Goal: Task Accomplishment & Management: Complete application form

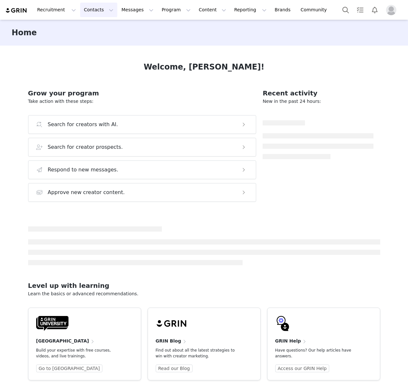
click at [81, 11] on button "Contacts Contacts" at bounding box center [98, 10] width 37 height 15
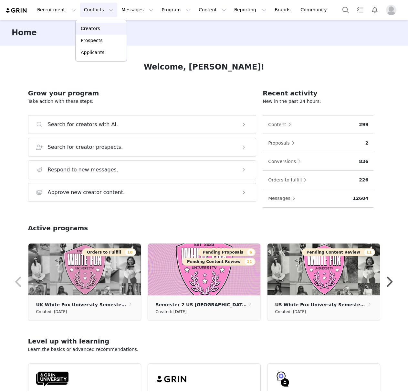
click at [104, 29] on div "Creators" at bounding box center [101, 28] width 43 height 7
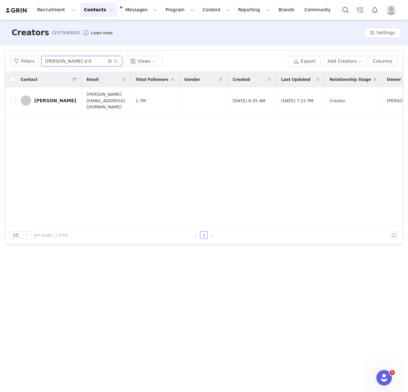
click at [85, 64] on input "daisey o'd" at bounding box center [81, 61] width 81 height 10
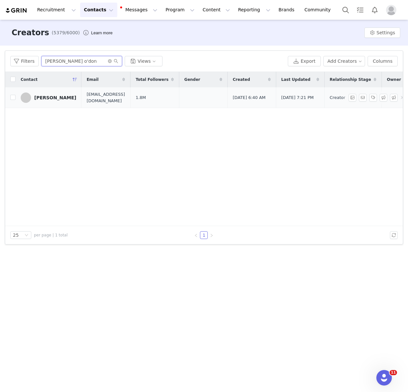
type input "ellie o'don"
click at [49, 97] on div "Ellie O'Donnell" at bounding box center [55, 97] width 42 height 5
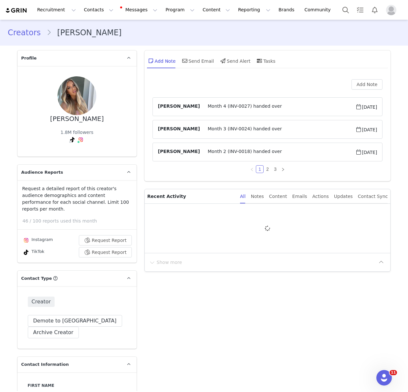
type input "+44 ([GEOGRAPHIC_DATA])"
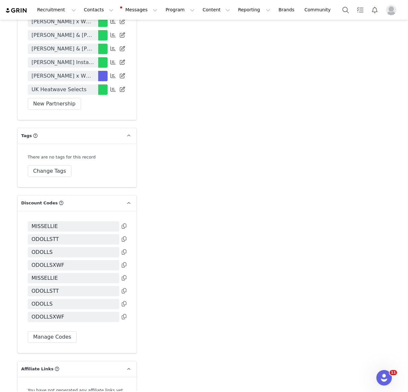
scroll to position [1589, 0]
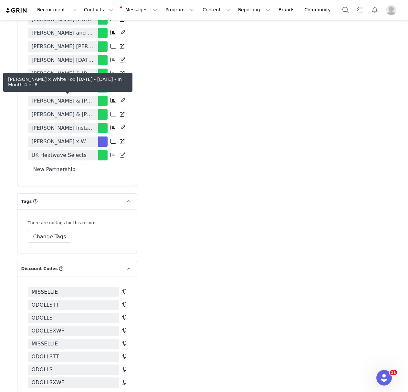
click at [91, 138] on span "Ellie O'Donnell x White Fox July - December 2025" at bounding box center [63, 142] width 63 height 8
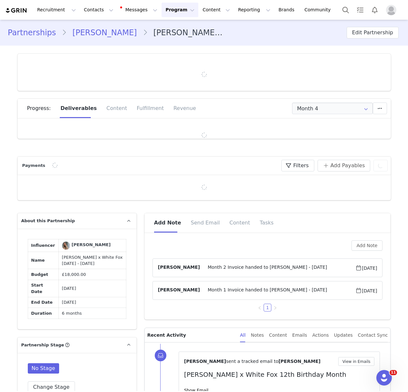
type input "+44 ([GEOGRAPHIC_DATA])"
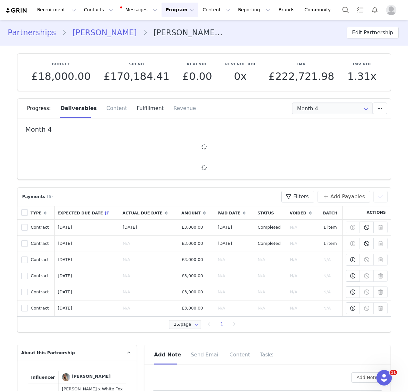
click at [138, 108] on div "Fulfillment" at bounding box center [150, 108] width 37 height 19
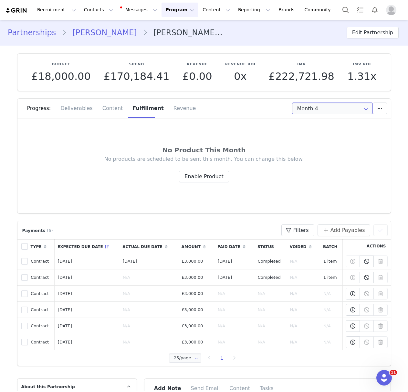
click at [317, 109] on input "Month 4" at bounding box center [332, 109] width 81 height 12
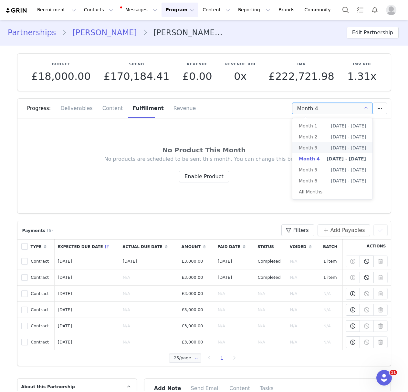
click at [331, 147] on span "Aug 26th - Sep 25th" at bounding box center [348, 147] width 35 height 11
type input "Month 3"
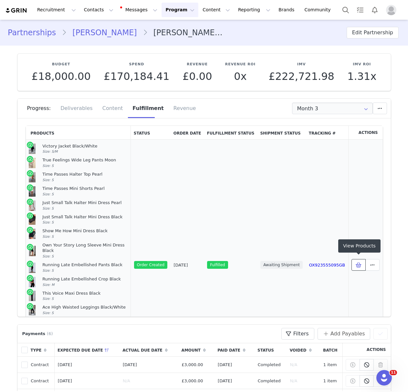
click at [362, 265] on span at bounding box center [359, 265] width 8 height 8
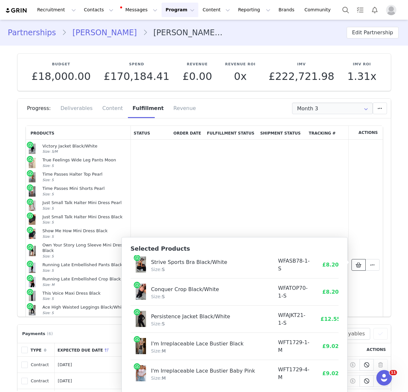
scroll to position [349, 0]
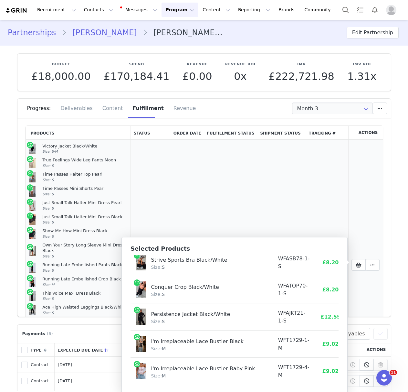
click at [348, 189] on td "OX923555095GB" at bounding box center [327, 265] width 42 height 251
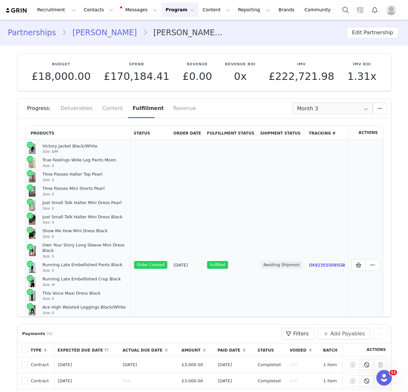
scroll to position [104, 0]
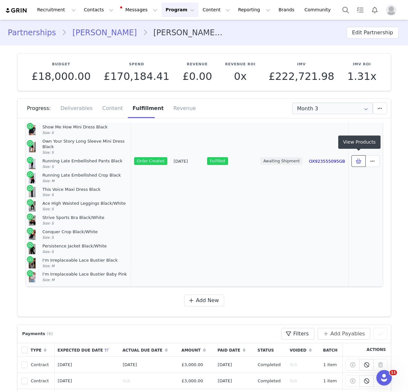
click at [361, 158] on icon at bounding box center [359, 160] width 6 height 5
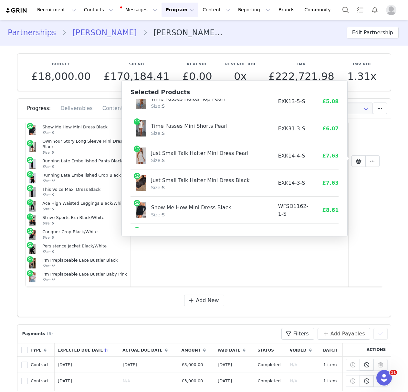
scroll to position [0, 0]
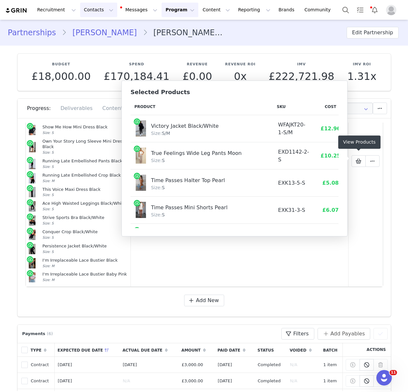
click at [92, 5] on button "Contacts Contacts" at bounding box center [98, 10] width 37 height 15
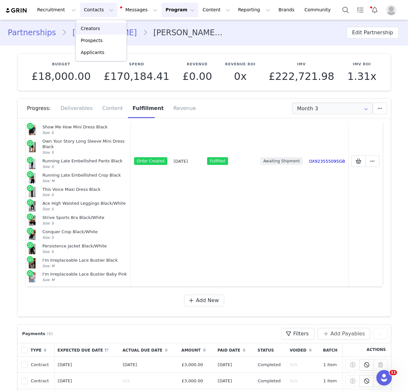
click at [96, 26] on p "Creators" at bounding box center [90, 28] width 19 height 7
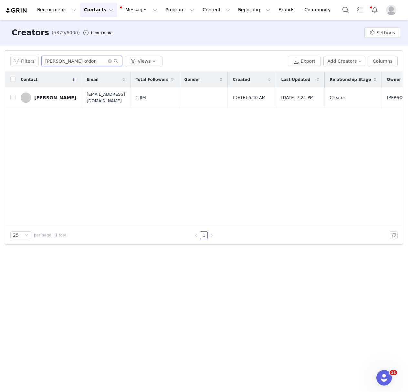
click at [71, 62] on input "ellie o'don" at bounding box center [81, 61] width 81 height 10
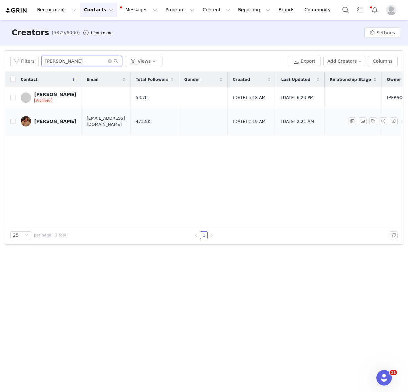
type input "mia khan"
click at [47, 119] on div "Mia Khan" at bounding box center [55, 121] width 42 height 5
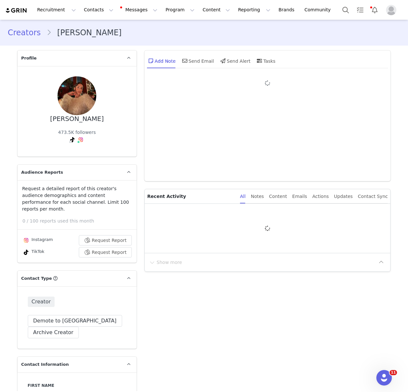
type input "+44 ([GEOGRAPHIC_DATA])"
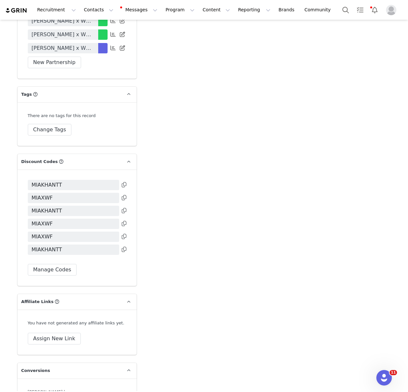
scroll to position [1578, 0]
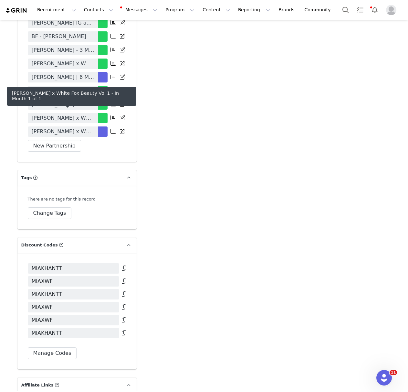
click at [68, 128] on span "Mia Khan x White Fox Beauty Vol 1" at bounding box center [63, 132] width 63 height 8
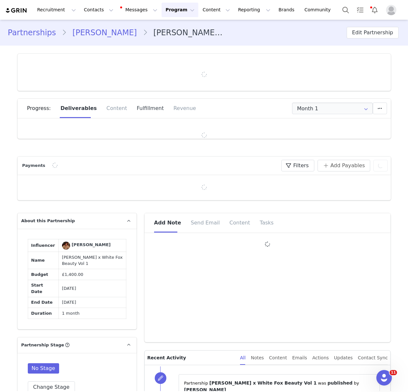
type input "+44 ([GEOGRAPHIC_DATA])"
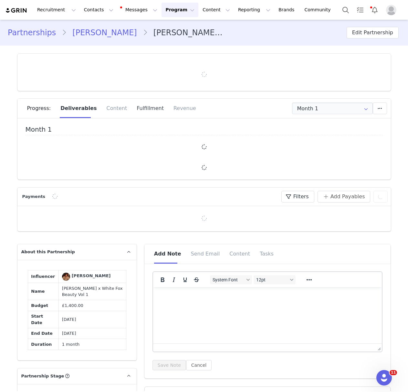
click at [136, 107] on div "Fulfillment" at bounding box center [150, 108] width 37 height 19
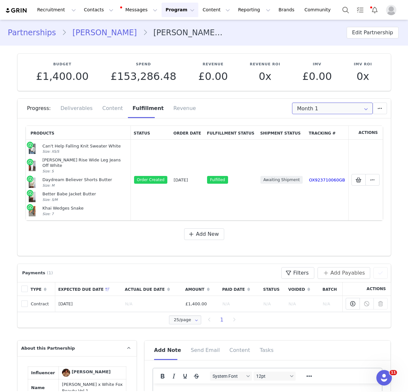
click at [326, 112] on input "Month 1" at bounding box center [332, 109] width 81 height 12
click at [211, 110] on div "Progress: Deliverables Content Fulfillment Revenue" at bounding box center [209, 108] width 364 height 19
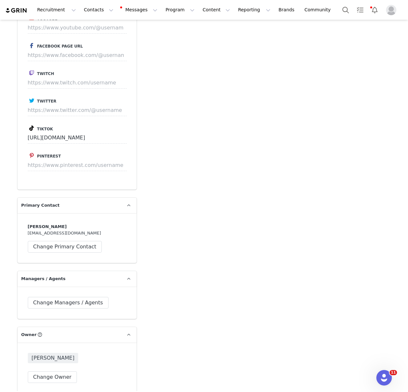
type input "+44 ([GEOGRAPHIC_DATA])"
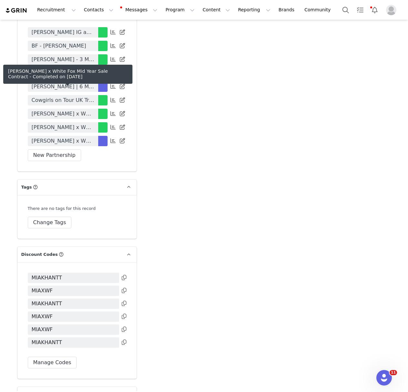
scroll to position [1567, 0]
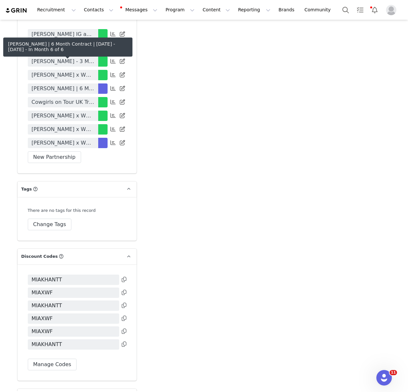
click at [83, 85] on span "Mia Khan | 6 Month Contract | May - October 2025" at bounding box center [63, 89] width 63 height 8
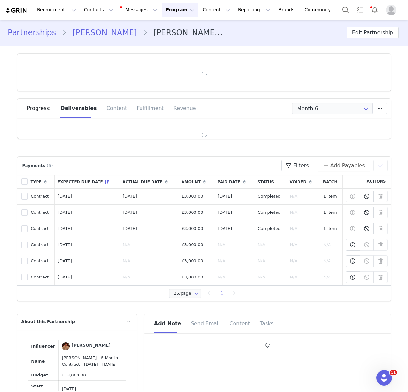
type input "+44 ([GEOGRAPHIC_DATA])"
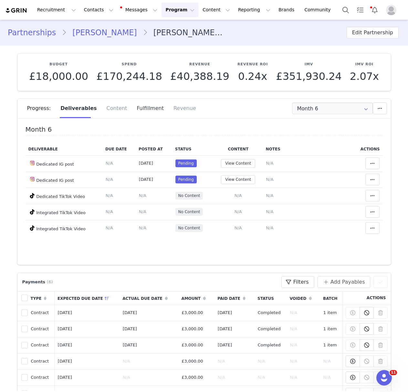
click at [133, 111] on div "Fulfillment" at bounding box center [150, 108] width 37 height 19
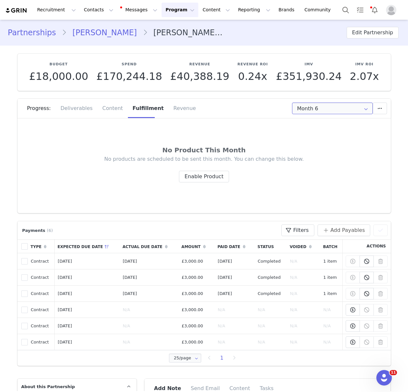
click at [311, 109] on input "Month 6" at bounding box center [332, 109] width 81 height 12
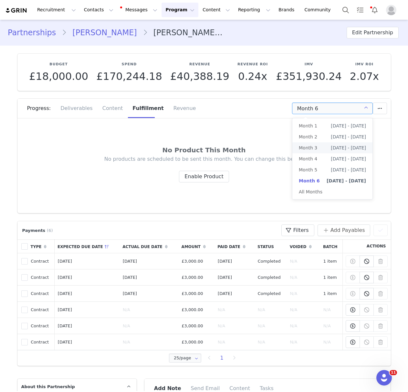
click at [331, 148] on span "Jun 22nd - Jul 21st" at bounding box center [348, 147] width 35 height 11
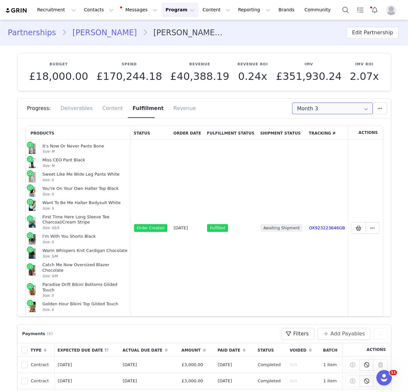
click at [323, 105] on input "Month 3" at bounding box center [332, 109] width 81 height 12
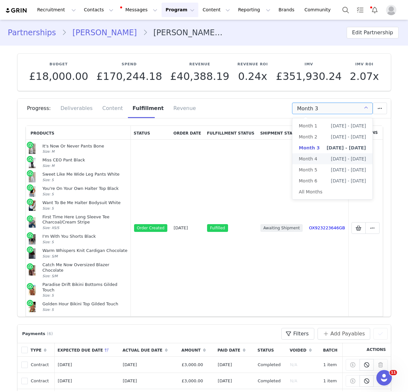
click at [323, 158] on li "Month 4 Jul 22nd - Aug 21st" at bounding box center [333, 158] width 80 height 11
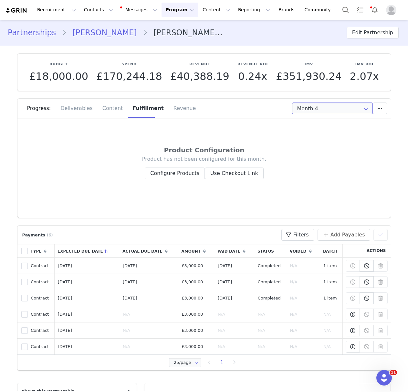
click at [326, 108] on input "Month 4" at bounding box center [332, 109] width 81 height 12
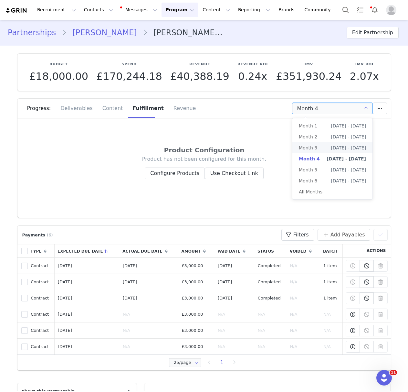
click at [331, 150] on span "Jun 22nd - Jul 21st" at bounding box center [348, 147] width 35 height 11
type input "Month 3"
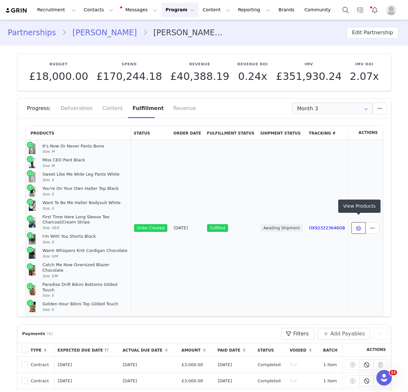
click at [360, 225] on icon at bounding box center [359, 227] width 6 height 5
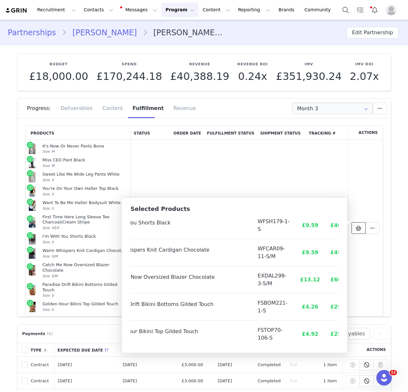
scroll to position [186, 46]
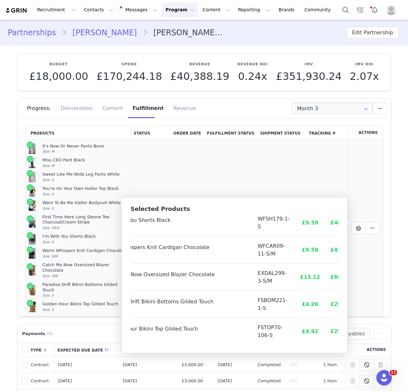
click at [266, 165] on td "Awaiting Shipment" at bounding box center [281, 228] width 49 height 177
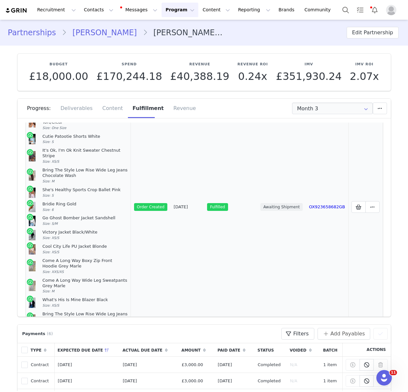
scroll to position [311, 0]
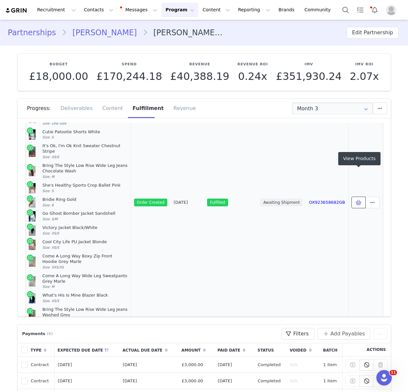
click at [359, 200] on icon at bounding box center [359, 202] width 6 height 5
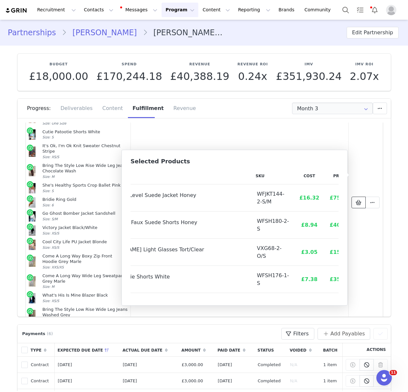
scroll to position [218, 52]
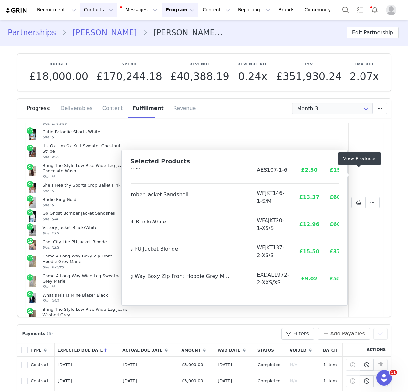
click at [91, 10] on button "Contacts Contacts" at bounding box center [98, 10] width 37 height 15
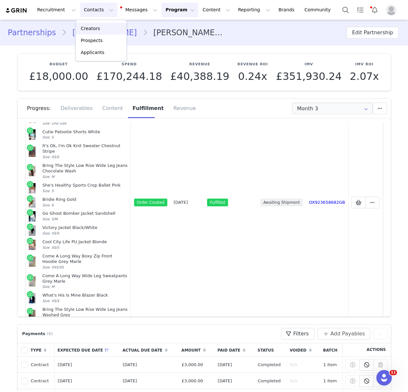
click at [107, 31] on div "Creators" at bounding box center [101, 28] width 43 height 7
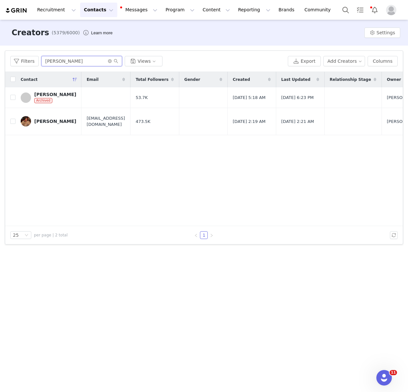
click at [85, 64] on input "mia khan" at bounding box center [81, 61] width 81 height 10
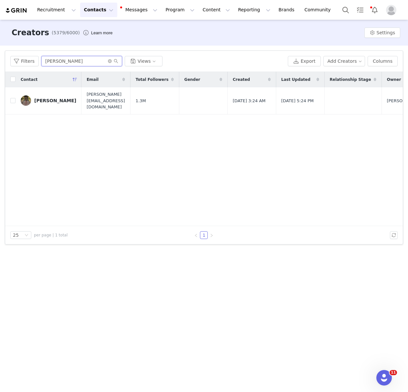
click at [62, 58] on input "Bethany kajtar" at bounding box center [81, 61] width 81 height 10
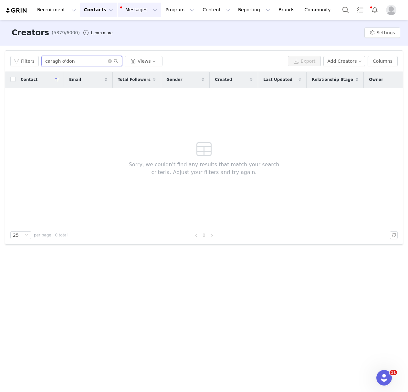
type input "caragh o'don"
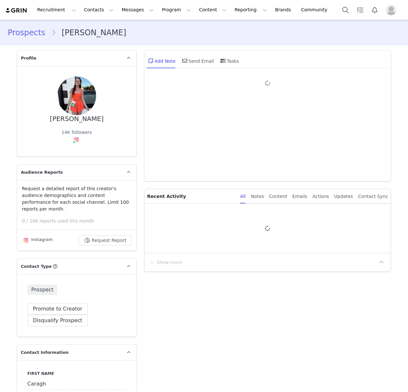
type input "+1 (United States)"
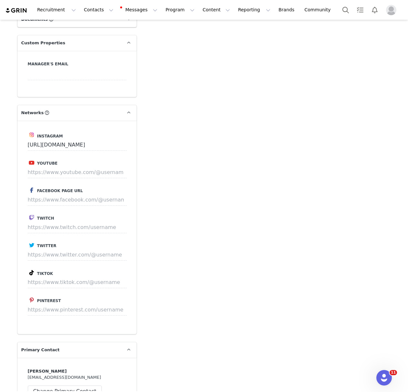
scroll to position [668, 0]
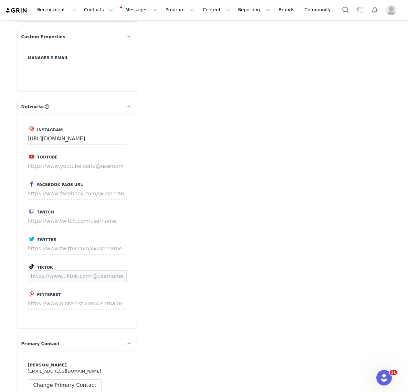
drag, startPoint x: 66, startPoint y: 263, endPoint x: 70, endPoint y: 263, distance: 3.9
click at [66, 270] on input at bounding box center [77, 276] width 99 height 12
paste input "https://www.tiktok.com/@caraghodonoghue1"
type input "https://www.tiktok.com/@caraghodonoghue1"
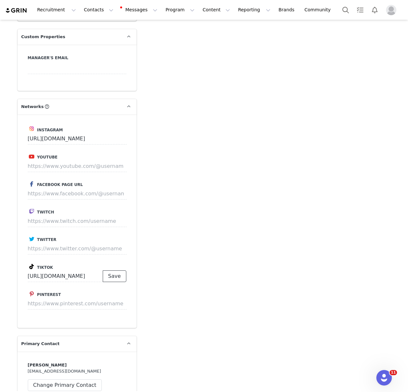
click at [120, 270] on button "Save" at bounding box center [115, 276] width 24 height 12
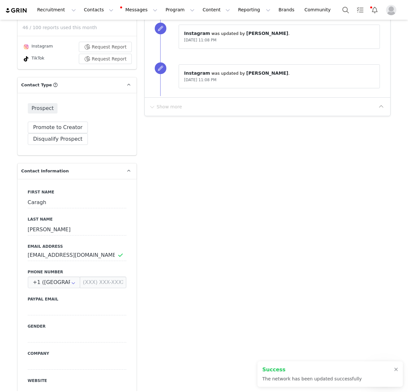
scroll to position [184, 0]
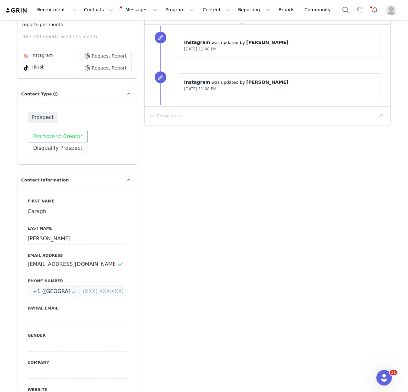
click at [58, 132] on button "Promote to Creator" at bounding box center [58, 137] width 60 height 12
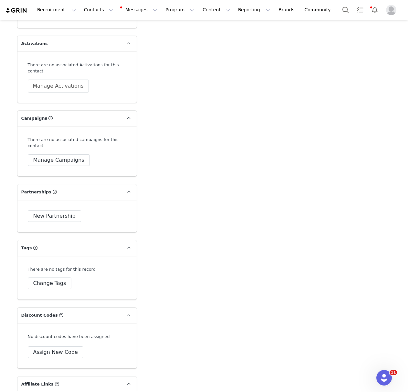
scroll to position [1356, 0]
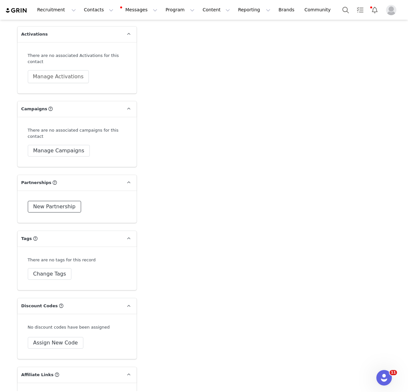
click at [60, 201] on button "New Partnership" at bounding box center [54, 207] width 53 height 12
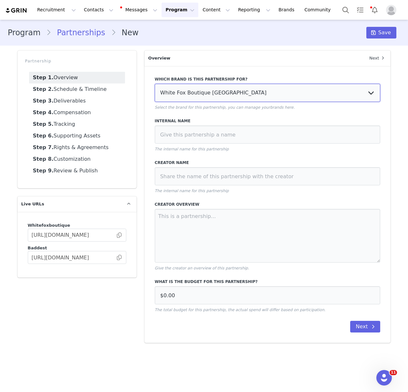
click at [239, 96] on select "White Fox Boutique USA White Fox Boutique AUS White Fox Boutique UK" at bounding box center [268, 93] width 226 height 18
select select "701c8572-30a2-4a58-9392-cbbd93bb676d"
type input "AUD0.00"
click at [155, 84] on select "White Fox Boutique USA White Fox Boutique AUS White Fox Boutique UK" at bounding box center [268, 93] width 226 height 18
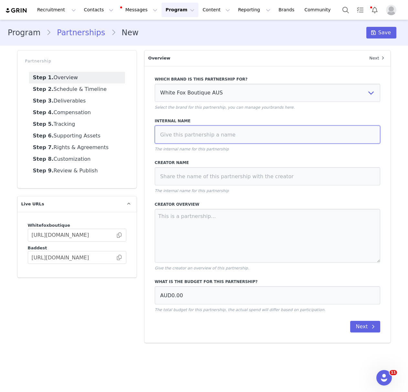
click at [222, 134] on input at bounding box center [268, 134] width 226 height 18
click at [186, 134] on input "Wardrobe Visit Selects" at bounding box center [268, 134] width 226 height 18
type input "Wardrobe Visit Selects"
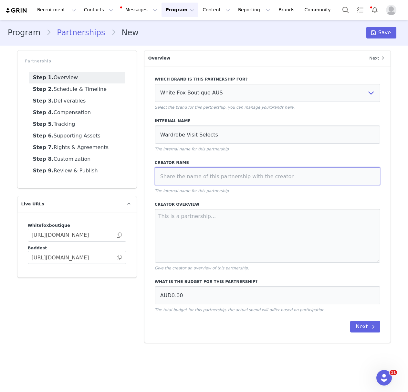
click at [197, 177] on input at bounding box center [268, 176] width 226 height 18
paste input "Wardrobe Visit Selects"
type input "Wardrobe Visit Selects"
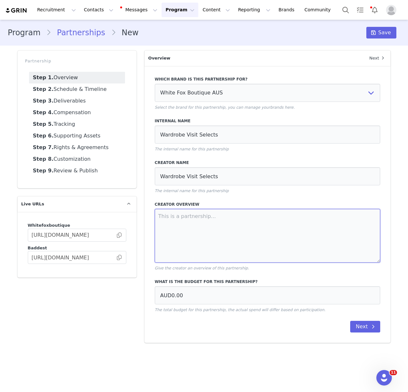
click at [270, 233] on textarea at bounding box center [268, 236] width 226 height 54
click at [364, 328] on button "Next" at bounding box center [366, 327] width 30 height 12
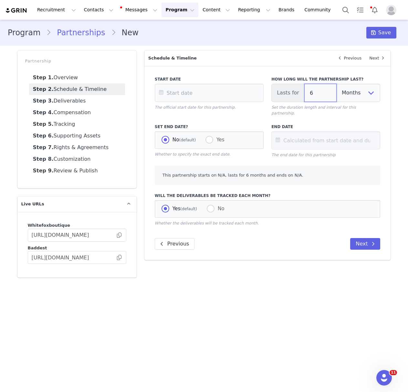
click at [316, 96] on input "6" at bounding box center [321, 93] width 32 height 18
type input "1"
click at [209, 91] on input "text" at bounding box center [209, 93] width 109 height 18
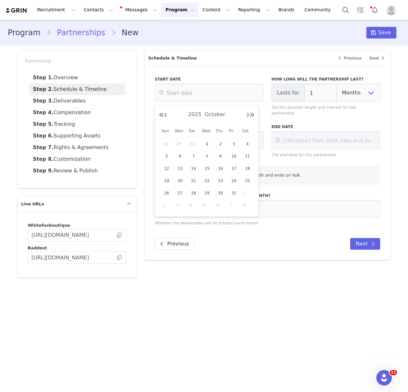
click at [208, 144] on span "1" at bounding box center [207, 144] width 8 height 8
type input "Oct 01 2025"
type input "Nov 01 2025"
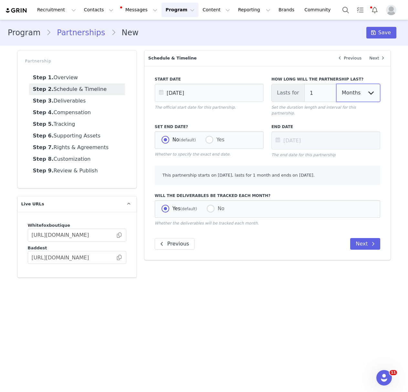
click at [363, 97] on select "Days Weeks Months" at bounding box center [359, 93] width 44 height 18
select select "day"
click at [337, 84] on select "Days Weeks Months" at bounding box center [359, 93] width 44 height 18
type input "Oct 02 2025"
click at [361, 238] on button "Next" at bounding box center [366, 244] width 30 height 12
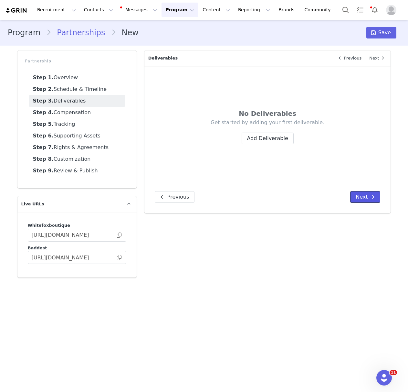
click at [358, 196] on button "Next" at bounding box center [366, 197] width 30 height 12
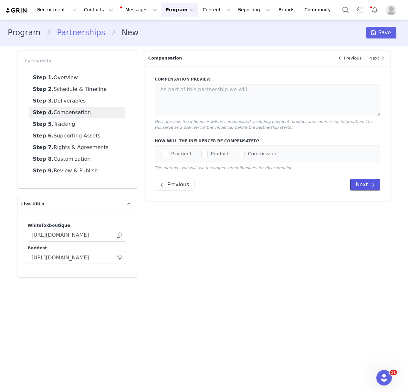
click at [367, 188] on button "Next" at bounding box center [366, 185] width 30 height 12
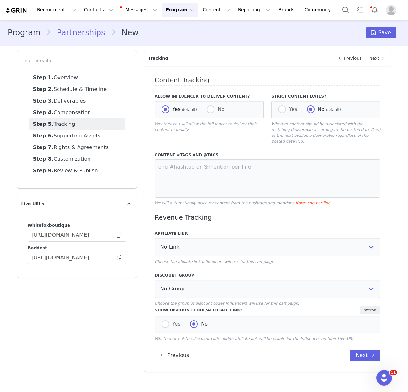
click at [187, 350] on button "Previous" at bounding box center [175, 356] width 40 height 12
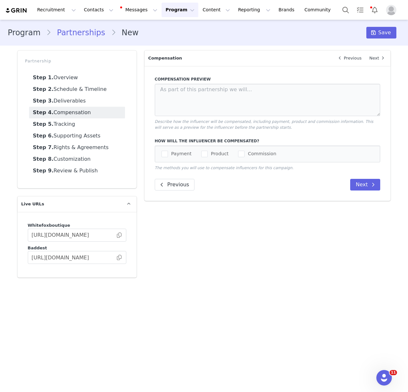
drag, startPoint x: 166, startPoint y: 153, endPoint x: 182, endPoint y: 170, distance: 23.6
click at [166, 153] on span "checkbox-group" at bounding box center [165, 154] width 6 height 6
click at [168, 151] on input "Payment" at bounding box center [168, 151] width 0 height 0
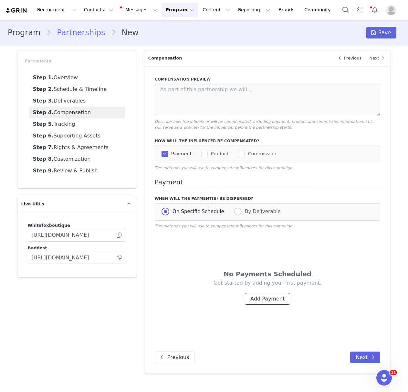
click at [261, 301] on button "Add Payment" at bounding box center [267, 299] width 45 height 12
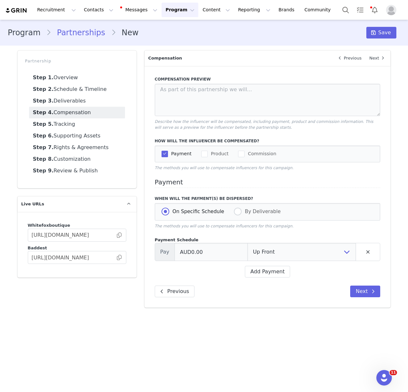
click at [164, 154] on span "checkbox-group" at bounding box center [165, 154] width 6 height 6
click at [168, 151] on input "Payment" at bounding box center [168, 151] width 0 height 0
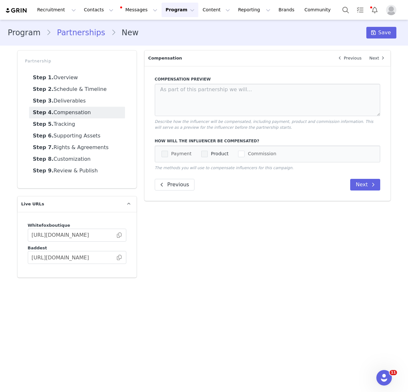
click at [205, 155] on span "checkbox-group" at bounding box center [204, 154] width 6 height 6
click at [208, 151] on input "Product" at bounding box center [208, 151] width 0 height 0
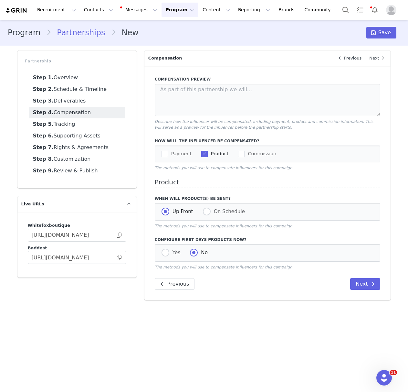
click at [161, 254] on div "Yes No" at bounding box center [268, 252] width 226 height 17
click at [164, 254] on span at bounding box center [166, 253] width 8 height 8
click at [164, 254] on input "Yes" at bounding box center [166, 253] width 8 height 8
radio input "true"
radio input "false"
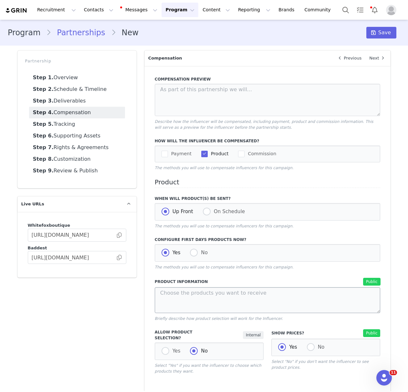
scroll to position [129, 0]
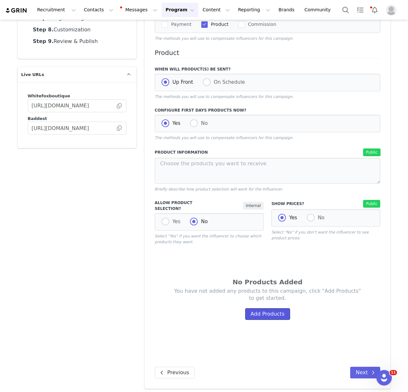
click at [273, 312] on button "Add Products" at bounding box center [267, 314] width 45 height 12
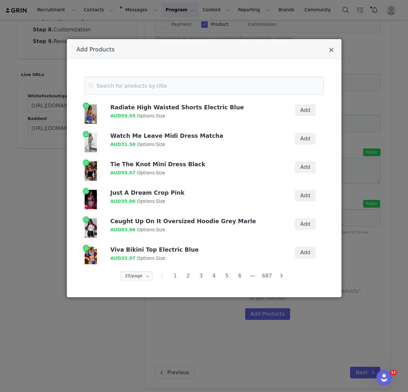
click at [332, 48] on icon "Close" at bounding box center [331, 50] width 5 height 6
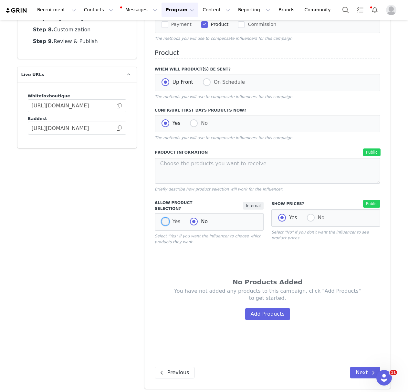
click at [166, 219] on span at bounding box center [166, 222] width 8 height 8
click at [166, 219] on input "Yes" at bounding box center [166, 222] width 8 height 8
radio input "true"
radio input "false"
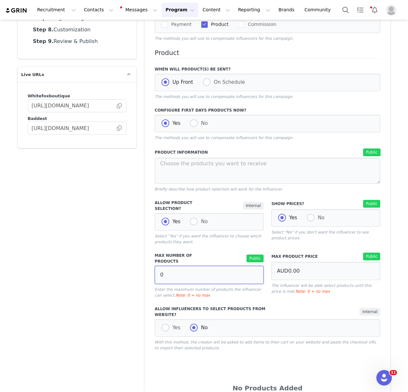
click at [236, 272] on input "0" at bounding box center [209, 275] width 109 height 18
type input "10"
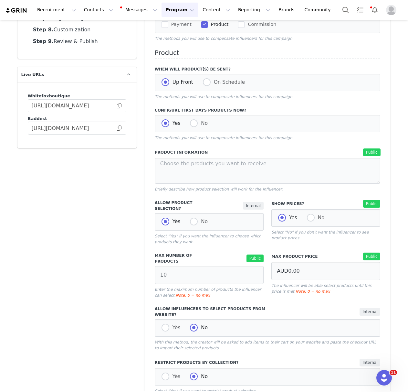
drag, startPoint x: 336, startPoint y: 309, endPoint x: 312, endPoint y: 298, distance: 27.0
click at [336, 309] on div "Allow Influencers to Select Products from Website? Internal" at bounding box center [268, 312] width 226 height 12
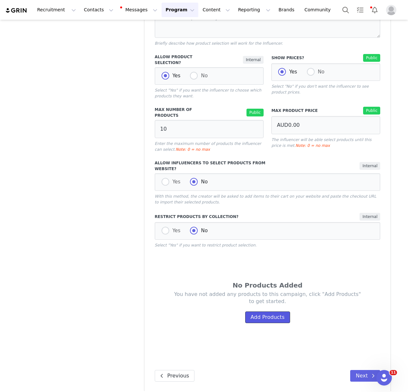
click at [277, 312] on button "Add Products" at bounding box center [267, 317] width 45 height 12
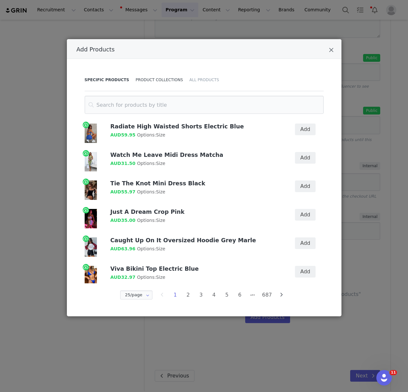
click at [142, 77] on div "Product Collections" at bounding box center [160, 80] width 54 height 23
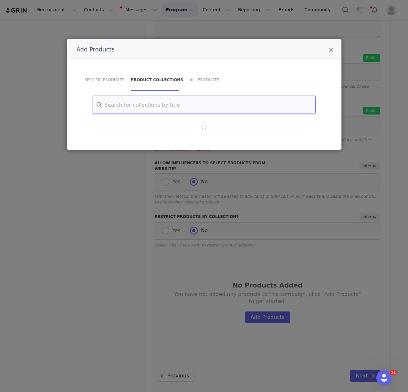
click at [182, 107] on input "Add Products" at bounding box center [204, 105] width 223 height 18
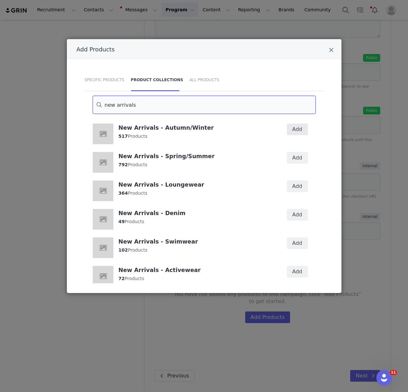
type input "new arrivals"
click at [293, 131] on button "Add" at bounding box center [297, 130] width 21 height 12
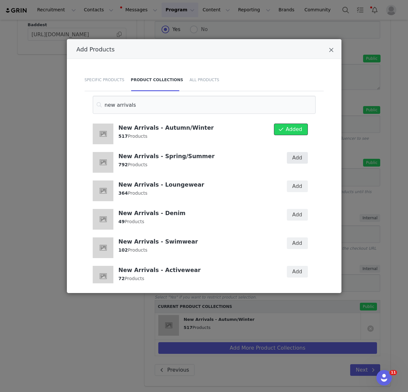
scroll to position [217, 0]
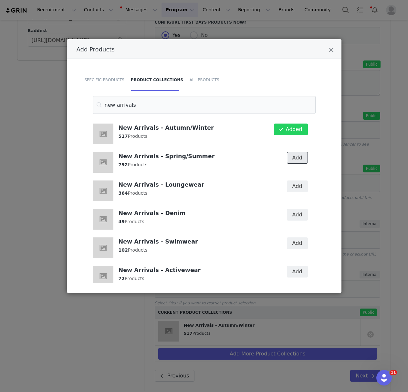
click at [298, 158] on button "Add" at bounding box center [297, 158] width 21 height 12
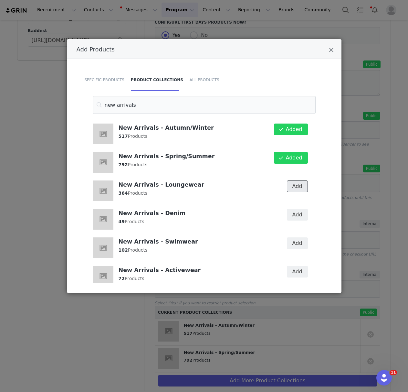
click at [302, 181] on button "Add" at bounding box center [297, 186] width 21 height 12
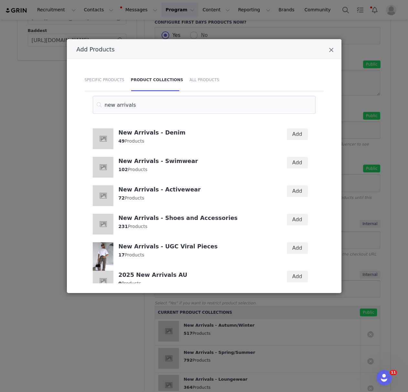
scroll to position [54, 0]
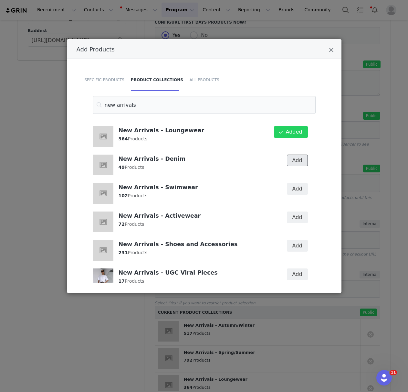
click at [301, 158] on button "Add" at bounding box center [297, 161] width 21 height 12
drag, startPoint x: 298, startPoint y: 189, endPoint x: 297, endPoint y: 208, distance: 19.8
click at [298, 189] on button "Add" at bounding box center [297, 189] width 21 height 12
click at [299, 220] on button "Add" at bounding box center [297, 217] width 21 height 12
click at [302, 247] on button "Add" at bounding box center [297, 246] width 21 height 12
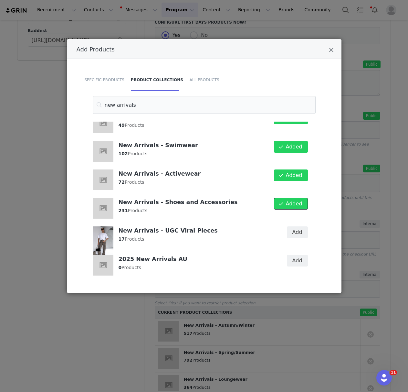
scroll to position [131, 0]
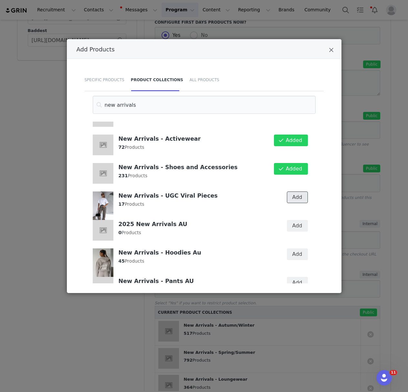
click at [302, 196] on button "Add" at bounding box center [297, 197] width 21 height 12
click at [298, 200] on span "Added" at bounding box center [294, 197] width 16 height 8
click at [300, 224] on button "Add" at bounding box center [297, 226] width 21 height 12
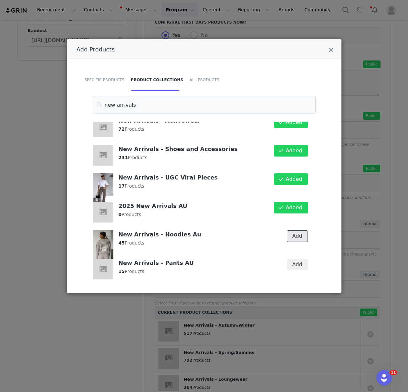
click at [303, 235] on button "Add" at bounding box center [297, 236] width 21 height 12
drag, startPoint x: 297, startPoint y: 262, endPoint x: 314, endPoint y: 213, distance: 51.3
click at [297, 262] on button "Add" at bounding box center [297, 265] width 21 height 12
click at [330, 50] on icon "Close" at bounding box center [331, 50] width 5 height 6
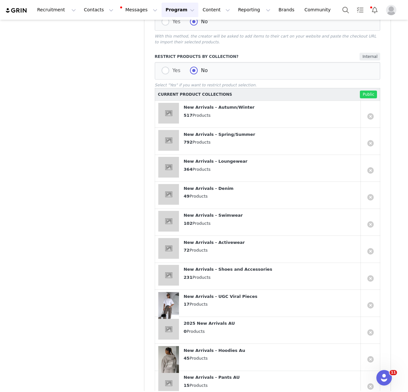
scroll to position [486, 0]
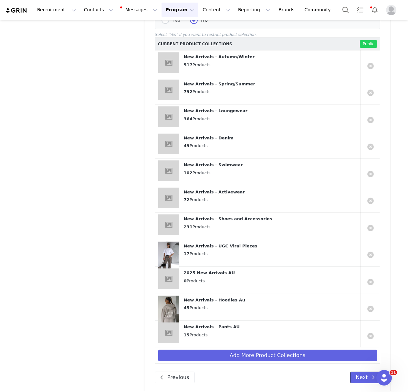
click at [358, 372] on button "Next" at bounding box center [366, 378] width 30 height 12
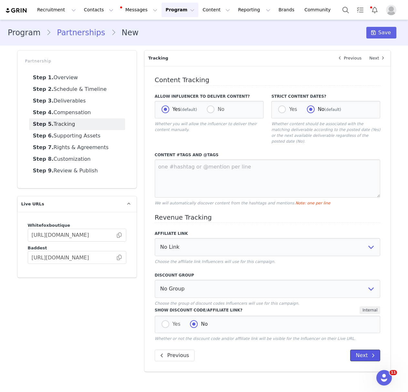
click at [368, 355] on button "Next" at bounding box center [366, 356] width 30 height 12
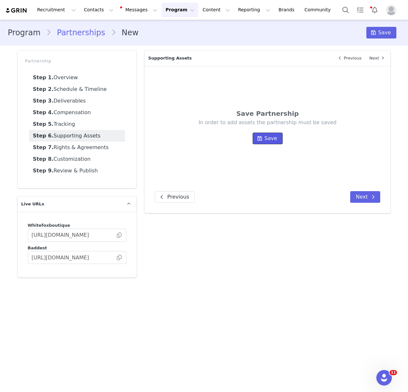
click at [256, 136] on span at bounding box center [260, 139] width 8 height 8
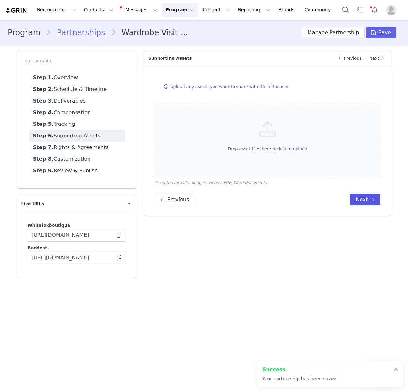
click at [370, 212] on div "Upload any assets you want to share with the influencer. Drop asset files here …" at bounding box center [268, 141] width 247 height 150
click at [368, 195] on button "Next" at bounding box center [366, 200] width 30 height 12
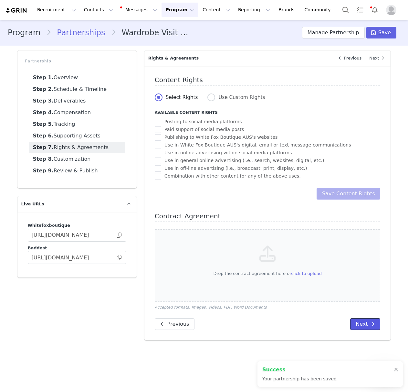
click at [367, 324] on button "Next" at bounding box center [366, 324] width 30 height 12
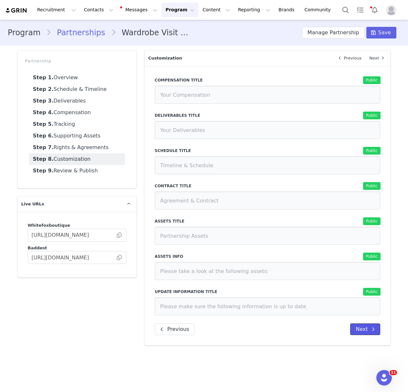
click at [370, 326] on span at bounding box center [374, 329] width 8 height 8
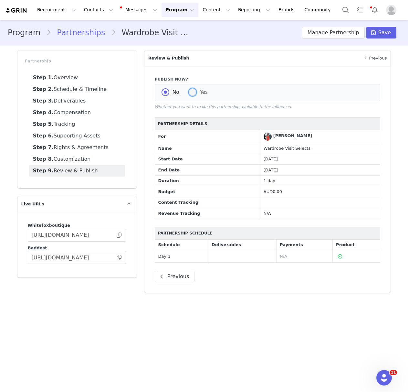
drag, startPoint x: 189, startPoint y: 91, endPoint x: 199, endPoint y: 90, distance: 9.8
click at [189, 91] on span at bounding box center [193, 92] width 8 height 8
click at [189, 91] on input "Yes" at bounding box center [193, 92] width 8 height 8
radio input "true"
radio input "false"
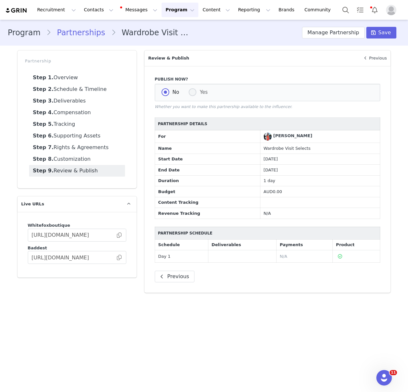
radio input "true"
click at [378, 28] on button "Save" at bounding box center [382, 33] width 30 height 12
click at [325, 35] on button "Manage Partnership" at bounding box center [333, 33] width 63 height 12
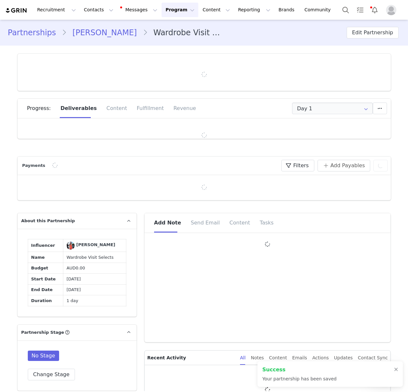
type input "+1 ([GEOGRAPHIC_DATA])"
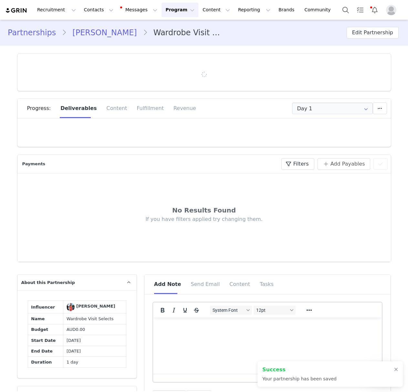
click at [108, 32] on link "[PERSON_NAME]" at bounding box center [105, 33] width 76 height 12
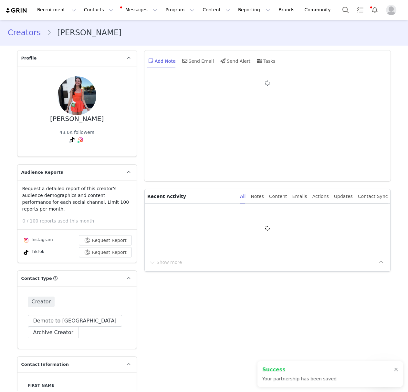
type input "+1 ([GEOGRAPHIC_DATA])"
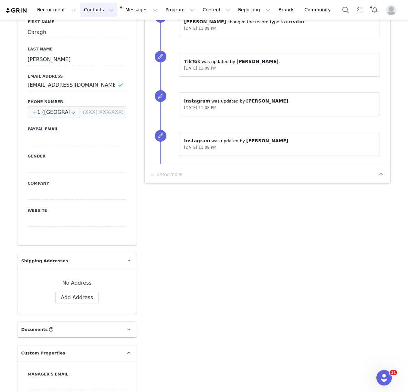
scroll to position [246, 0]
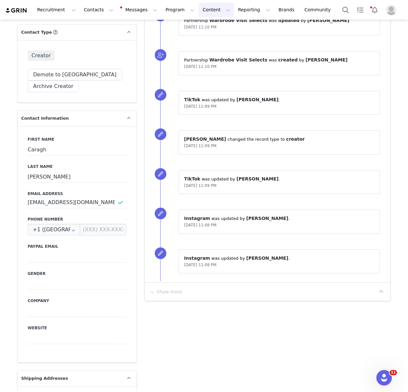
click at [199, 11] on button "Content Content" at bounding box center [216, 10] width 35 height 15
click at [168, 11] on button "Program Program" at bounding box center [180, 10] width 37 height 15
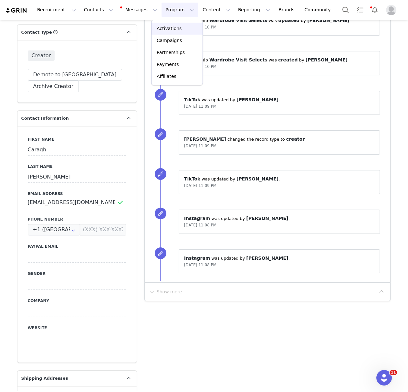
click at [179, 30] on p "Activations" at bounding box center [169, 28] width 25 height 7
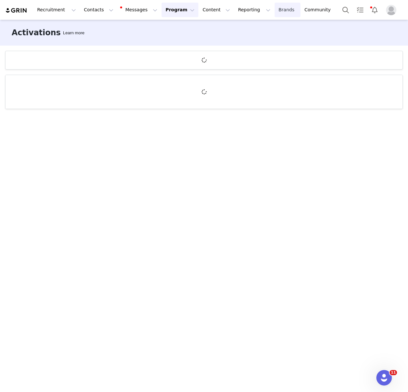
click at [275, 12] on link "Brands Brands" at bounding box center [288, 10] width 26 height 15
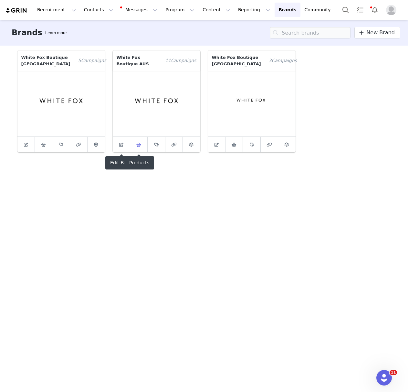
click at [137, 144] on icon at bounding box center [138, 145] width 5 height 4
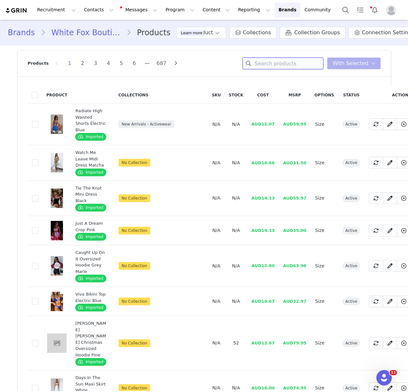
click at [278, 66] on input at bounding box center [283, 64] width 81 height 12
type input "b"
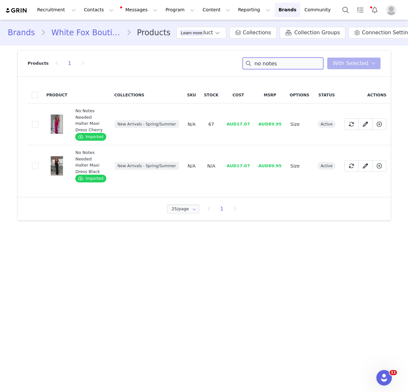
type input "no notes"
drag, startPoint x: 232, startPoint y: 125, endPoint x: 243, endPoint y: 124, distance: 12.0
click at [243, 124] on td "AUD17.07" at bounding box center [239, 124] width 32 height 42
copy span "17.07"
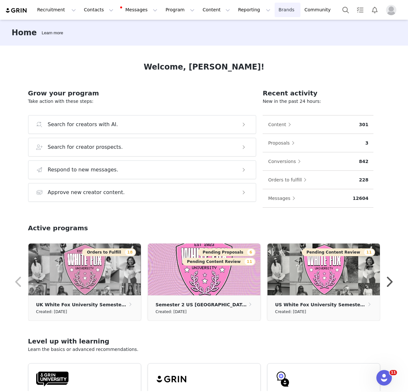
click at [275, 10] on link "Brands Brands" at bounding box center [288, 10] width 26 height 15
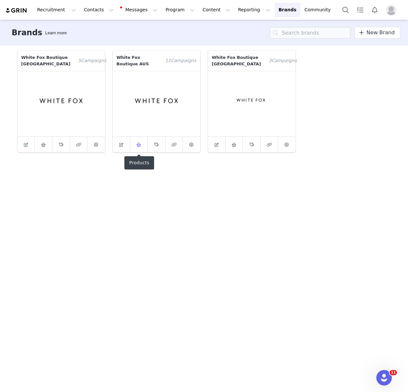
click at [140, 143] on icon at bounding box center [138, 145] width 5 height 4
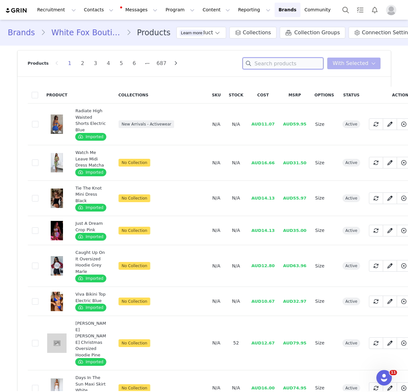
click at [279, 67] on input at bounding box center [283, 64] width 81 height 12
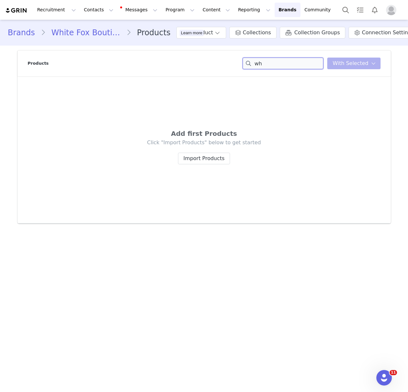
type input "w"
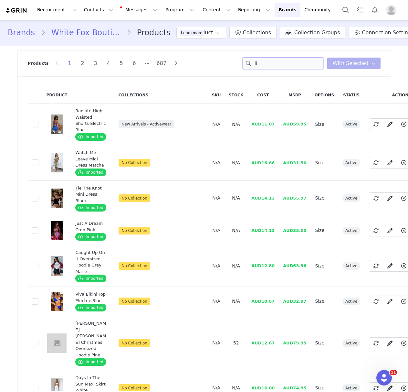
type input "l"
type input "white fox beauty"
click at [273, 63] on input "white fox beauty" at bounding box center [283, 64] width 81 height 12
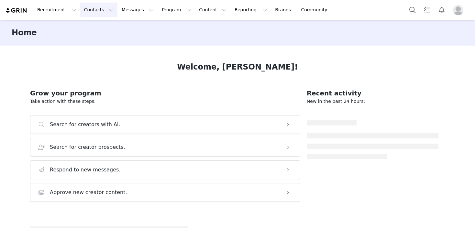
click at [99, 5] on button "Contacts Contacts" at bounding box center [98, 10] width 37 height 15
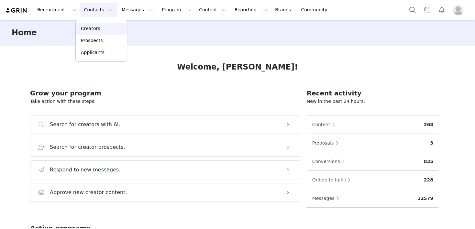
click at [98, 31] on p "Creators" at bounding box center [90, 28] width 19 height 7
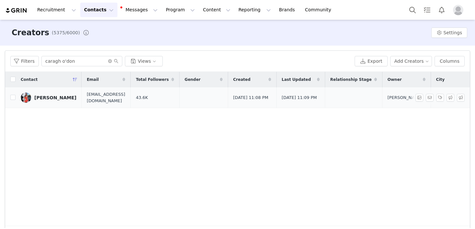
click at [63, 96] on div "Caragh O'Donoghue" at bounding box center [55, 97] width 42 height 5
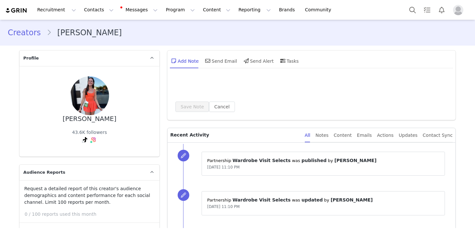
type input "+1 ([GEOGRAPHIC_DATA])"
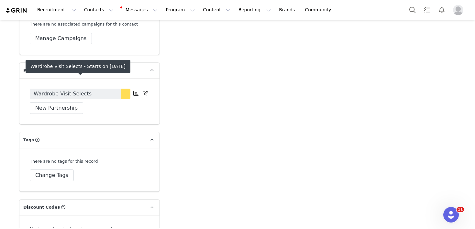
scroll to position [1448, 0]
click at [96, 89] on link "Wardrobe Visit Selects" at bounding box center [75, 94] width 91 height 10
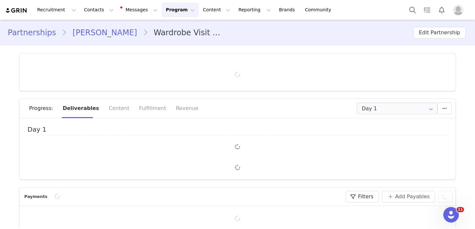
type input "+1 ([GEOGRAPHIC_DATA])"
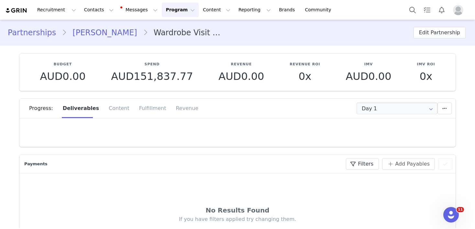
scroll to position [28, 0]
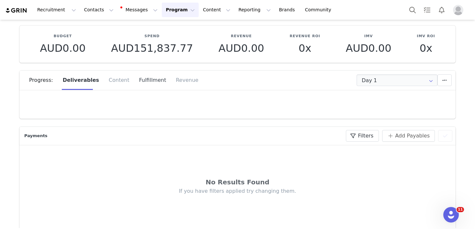
click at [147, 85] on div "Fulfillment" at bounding box center [152, 79] width 37 height 19
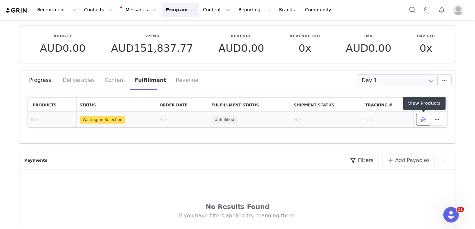
click at [424, 122] on span at bounding box center [423, 120] width 8 height 8
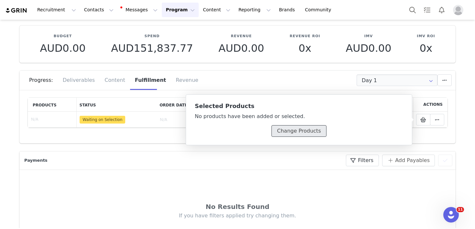
click at [318, 135] on button "Change Products" at bounding box center [298, 131] width 55 height 12
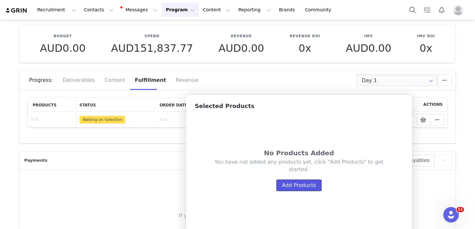
click at [315, 188] on button "Add Products" at bounding box center [298, 185] width 45 height 12
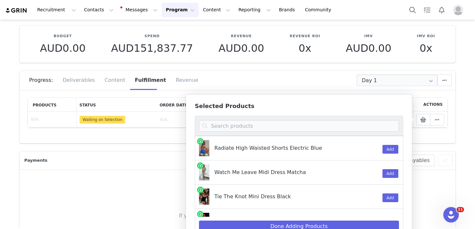
click at [295, 73] on div "Progress: Deliverables Content Fulfillment Revenue" at bounding box center [242, 79] width 426 height 19
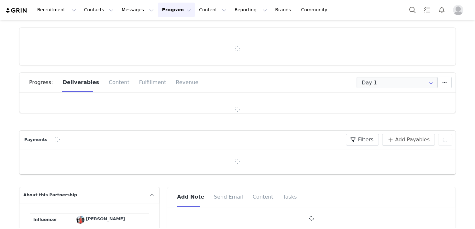
type input "+1 ([GEOGRAPHIC_DATA])"
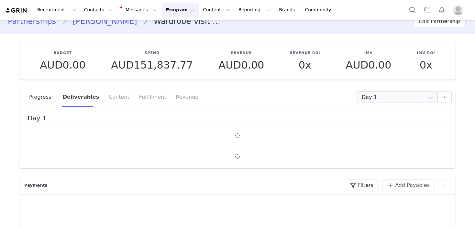
scroll to position [18, 0]
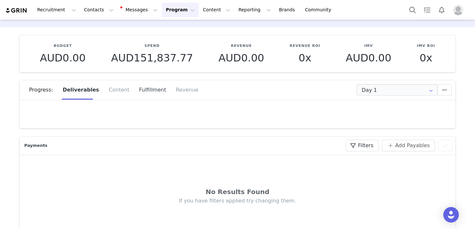
click at [140, 88] on div "Fulfillment" at bounding box center [152, 89] width 37 height 19
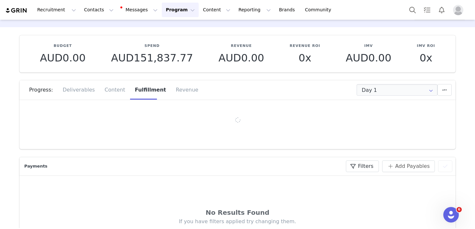
scroll to position [0, 0]
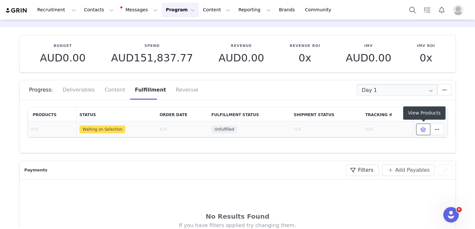
click at [425, 131] on icon at bounding box center [423, 129] width 6 height 5
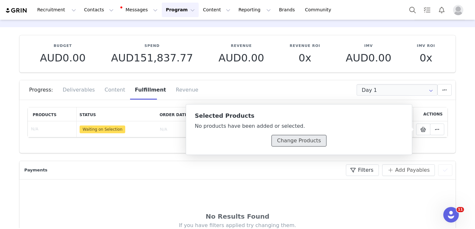
click at [308, 144] on button "Change Products" at bounding box center [298, 141] width 55 height 12
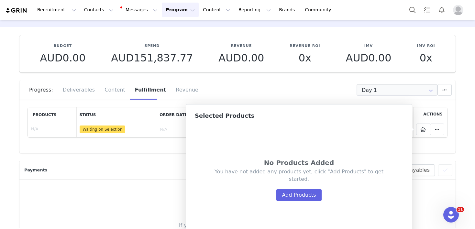
scroll to position [72, 0]
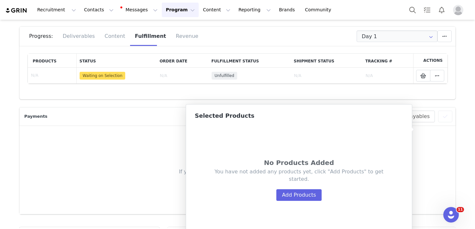
click at [326, 58] on th "Shipment Status" at bounding box center [326, 61] width 71 height 14
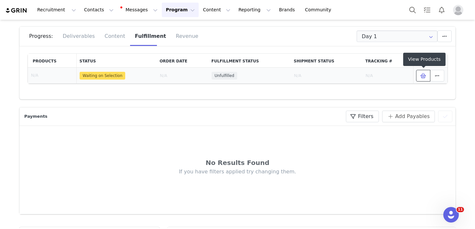
click at [422, 77] on icon at bounding box center [423, 75] width 6 height 5
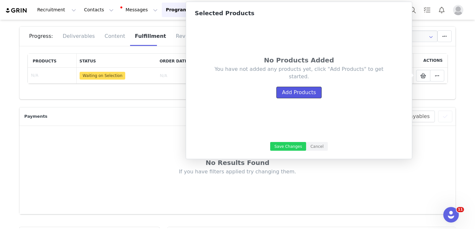
click at [310, 92] on button "Add Products" at bounding box center [298, 93] width 45 height 12
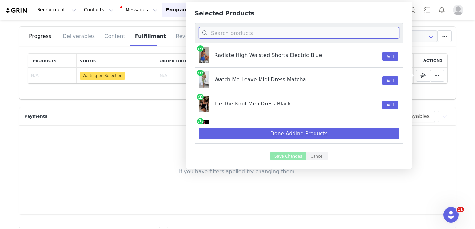
click at [263, 31] on input at bounding box center [299, 33] width 200 height 12
